Goal: Task Accomplishment & Management: Manage account settings

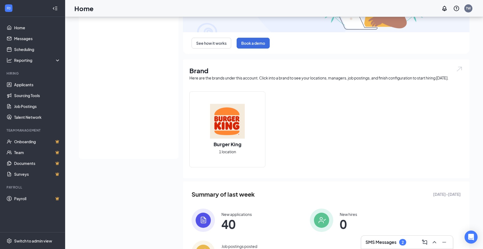
scroll to position [128, 0]
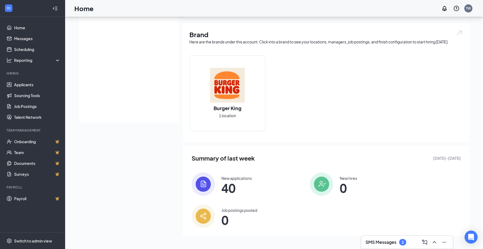
click at [205, 186] on img at bounding box center [203, 184] width 23 height 23
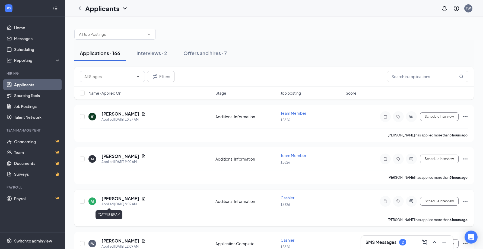
click at [117, 202] on div "Applied [DATE] 8:59 AM" at bounding box center [124, 204] width 44 height 5
click at [81, 200] on input "checkbox" at bounding box center [82, 201] width 5 height 5
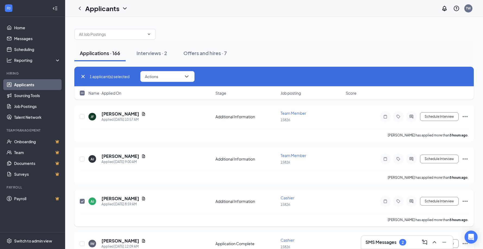
click at [81, 200] on input "checkbox" at bounding box center [82, 201] width 5 height 5
checkbox input "false"
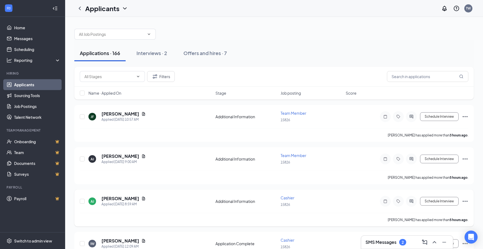
click at [92, 202] on div "AJ" at bounding box center [93, 201] width 4 height 5
click at [92, 202] on body "Home Messages Scheduling Reporting Hiring Applicants Sourcing Tools Job Posting…" at bounding box center [241, 124] width 483 height 249
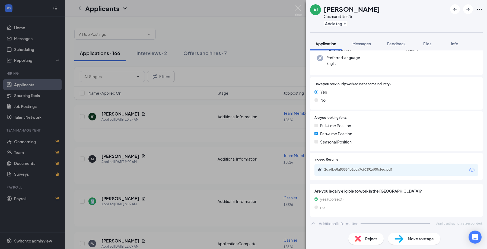
scroll to position [69, 0]
drag, startPoint x: 131, startPoint y: 155, endPoint x: 255, endPoint y: 178, distance: 125.9
click at [131, 155] on div "[PERSON_NAME] Cashier at 15826 Add a tag Application Messages Feedback Files In…" at bounding box center [243, 124] width 487 height 249
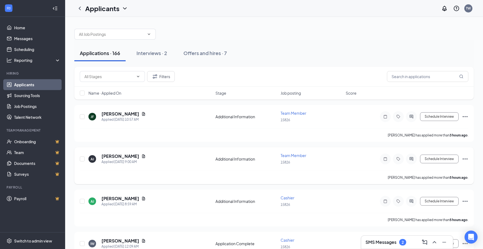
click at [178, 165] on div "[PERSON_NAME] Applied [DATE] 9:00 AM Additional Information Team Member 15826 S…" at bounding box center [274, 162] width 389 height 18
click at [178, 164] on div "[PERSON_NAME] Applied [DATE] 9:00 AM" at bounding box center [151, 158] width 124 height 11
click at [121, 157] on h5 "[PERSON_NAME]" at bounding box center [121, 156] width 38 height 6
click at [121, 157] on body "Home Messages Scheduling Reporting Hiring Applicants Sourcing Tools Job Posting…" at bounding box center [241, 124] width 483 height 249
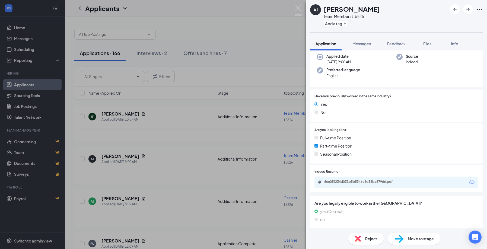
scroll to position [69, 0]
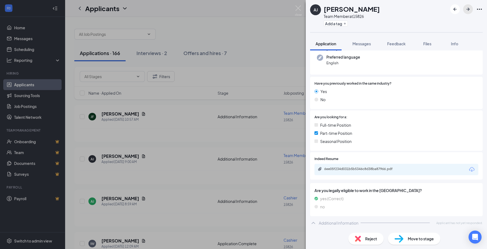
click at [468, 10] on icon "ArrowRight" at bounding box center [468, 9] width 3 height 3
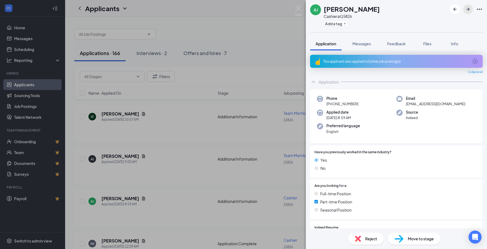
click at [468, 10] on icon "ArrowRight" at bounding box center [468, 9] width 3 height 3
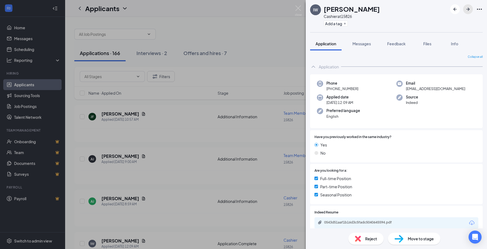
click at [471, 10] on icon "ArrowRight" at bounding box center [468, 9] width 7 height 7
click at [469, 9] on icon "ArrowRight" at bounding box center [468, 9] width 7 height 7
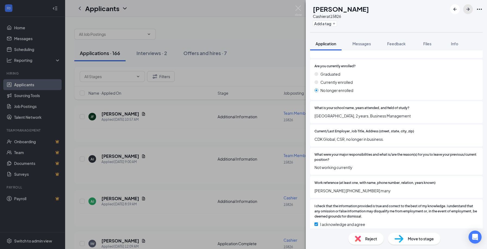
scroll to position [423, 0]
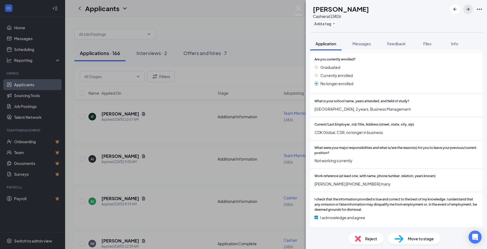
drag, startPoint x: 335, startPoint y: 23, endPoint x: 468, endPoint y: 11, distance: 133.2
click at [468, 11] on icon "ArrowRight" at bounding box center [468, 9] width 7 height 7
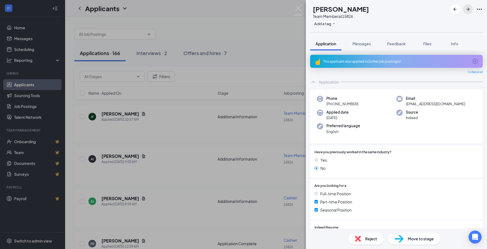
click at [469, 10] on icon "ArrowRight" at bounding box center [468, 9] width 3 height 3
click at [467, 9] on icon "ArrowRight" at bounding box center [468, 9] width 3 height 3
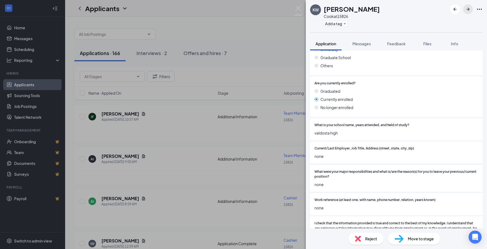
scroll to position [484, 0]
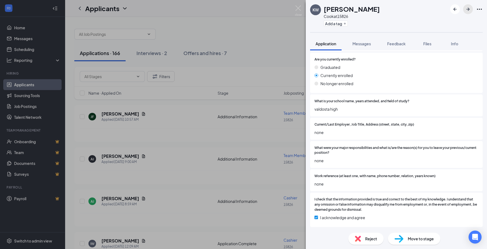
click at [466, 11] on icon "ArrowRight" at bounding box center [468, 9] width 7 height 7
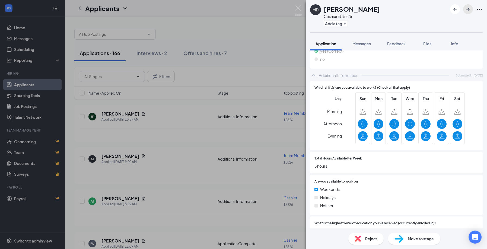
scroll to position [179, 0]
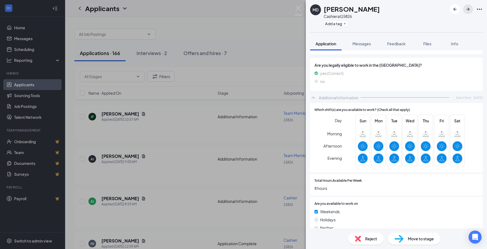
click at [466, 9] on icon "ArrowRight" at bounding box center [468, 9] width 7 height 7
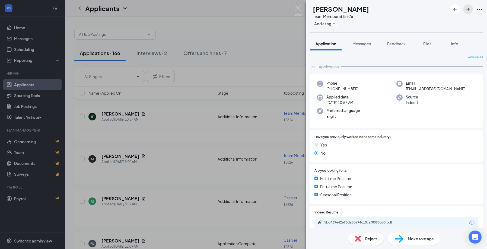
scroll to position [53, 0]
